Goal: Information Seeking & Learning: Check status

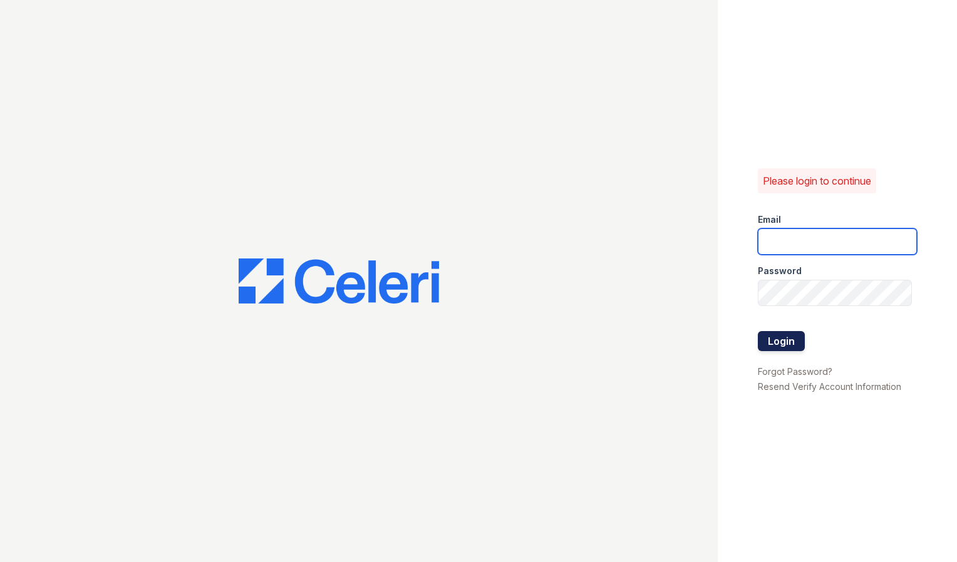
type input "[DOMAIN_NAME][EMAIL_ADDRESS][DOMAIN_NAME]"
click at [771, 343] on button "Login" at bounding box center [781, 341] width 47 height 20
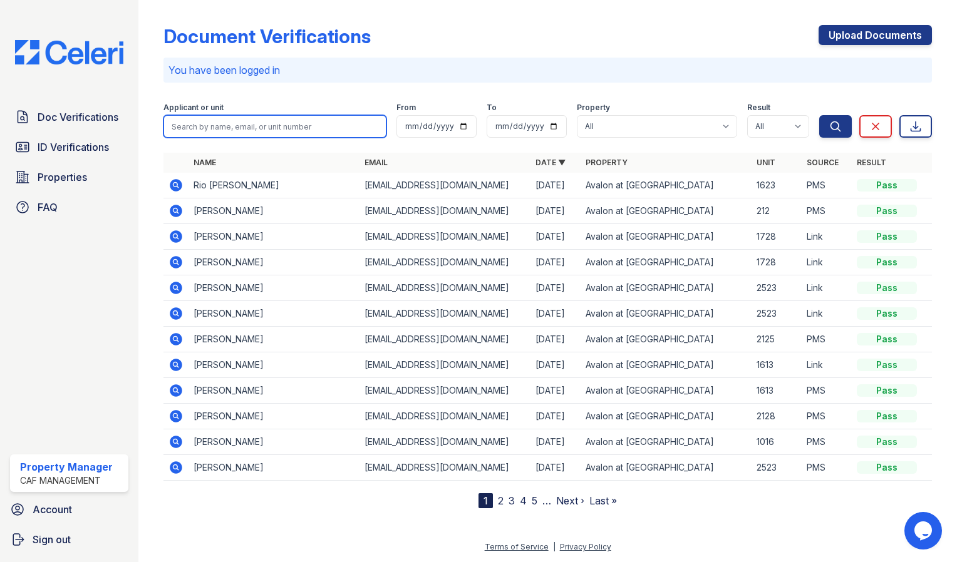
click at [304, 127] on input "search" at bounding box center [274, 126] width 223 height 23
type input "jimmy patterson"
click at [819, 115] on button "Search" at bounding box center [835, 126] width 33 height 23
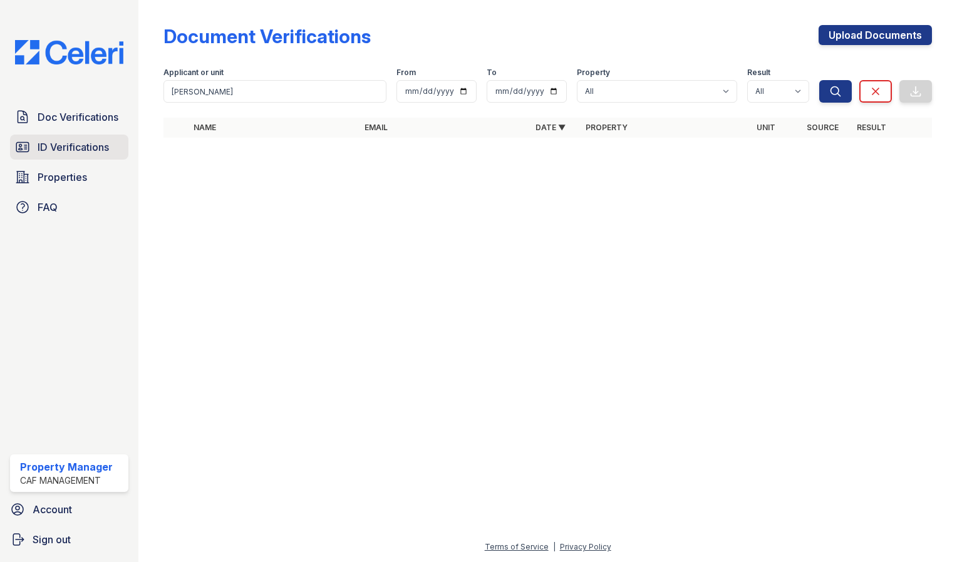
click at [79, 147] on span "ID Verifications" at bounding box center [73, 147] width 71 height 15
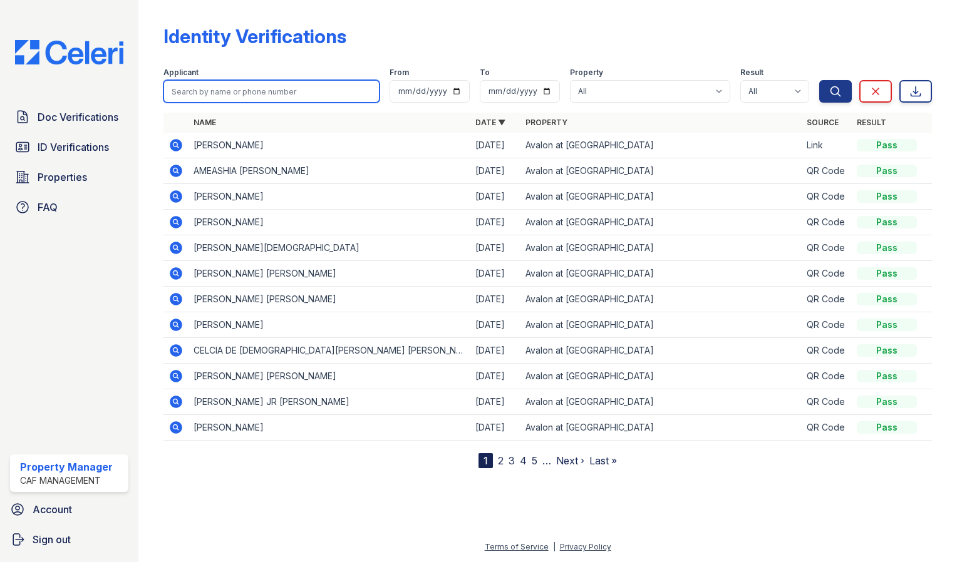
click at [248, 93] on input "search" at bounding box center [271, 91] width 216 height 23
type input "jimmy patterson"
click at [819, 80] on button "Search" at bounding box center [835, 91] width 33 height 23
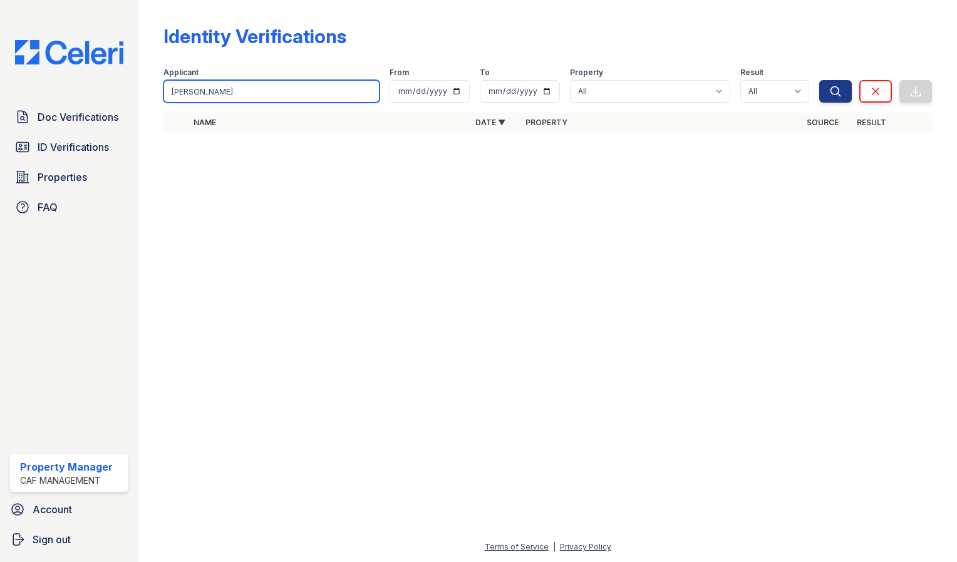
click at [368, 91] on input "jimmy patterson" at bounding box center [271, 91] width 216 height 23
